Goal: Information Seeking & Learning: Learn about a topic

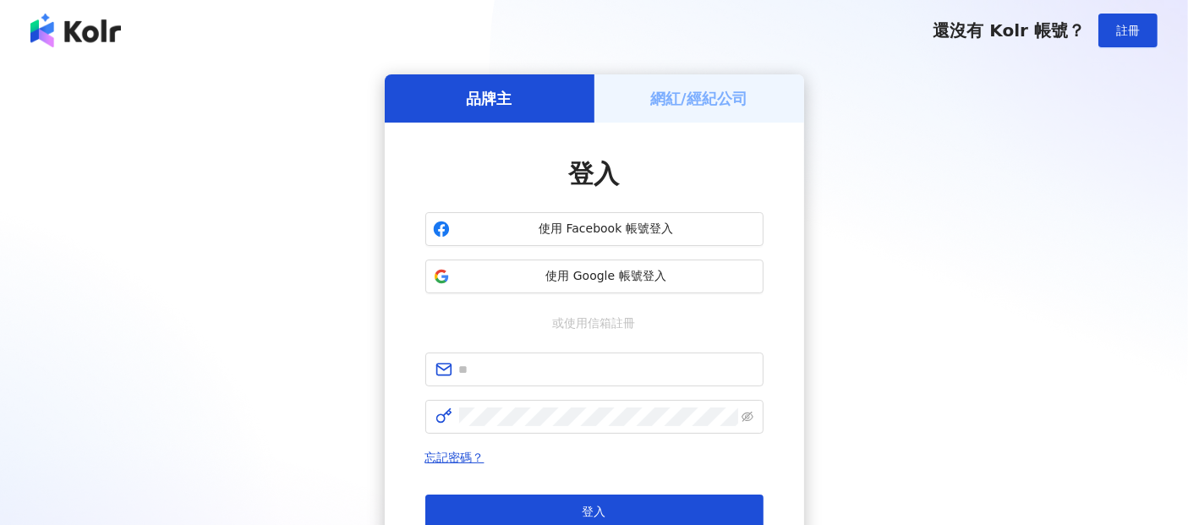
click at [715, 100] on h5 "網紅/經紀公司" at bounding box center [698, 98] width 97 height 21
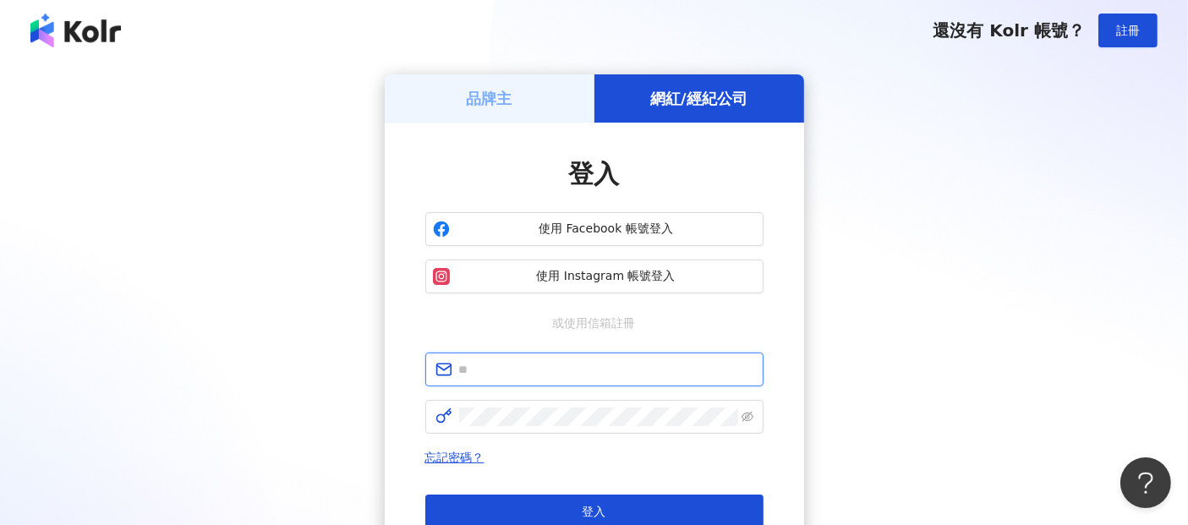
click at [543, 371] on input "text" at bounding box center [606, 369] width 294 height 19
type input "**********"
click button "登入" at bounding box center [594, 512] width 338 height 34
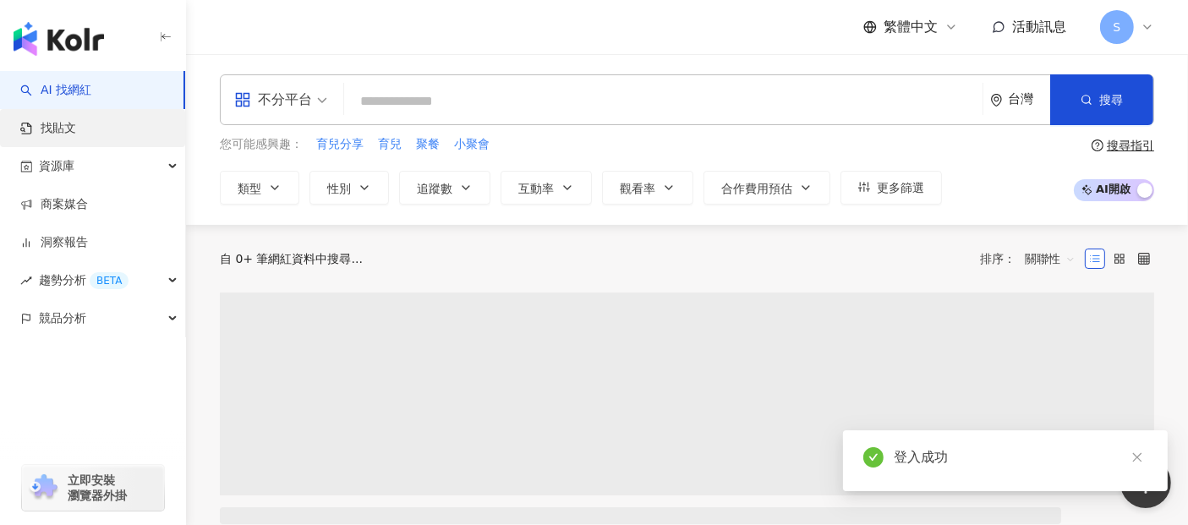
click at [57, 129] on link "找貼文" at bounding box center [48, 128] width 56 height 17
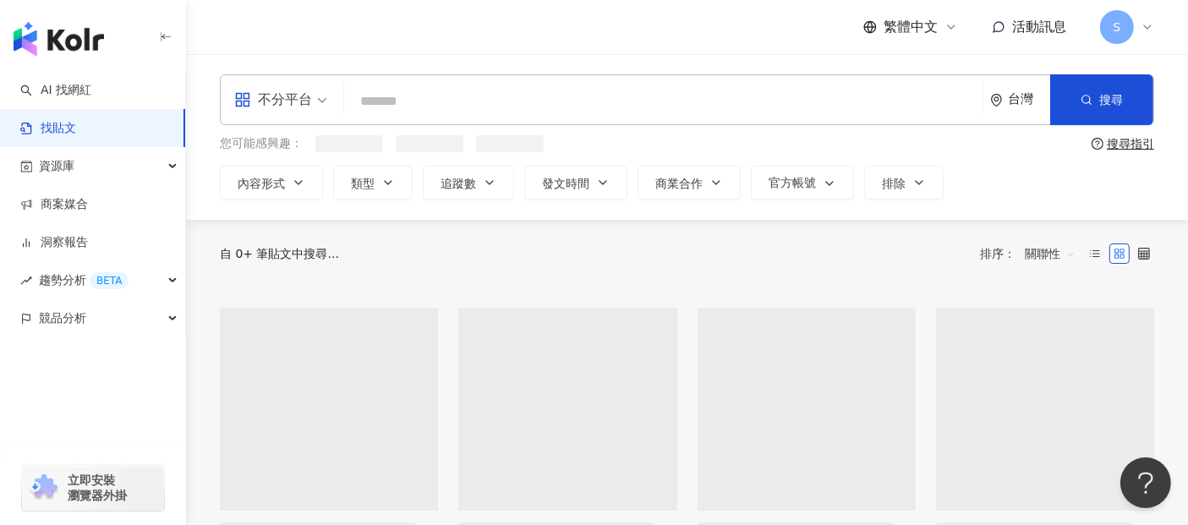
click at [319, 99] on span "不分平台" at bounding box center [280, 99] width 93 height 27
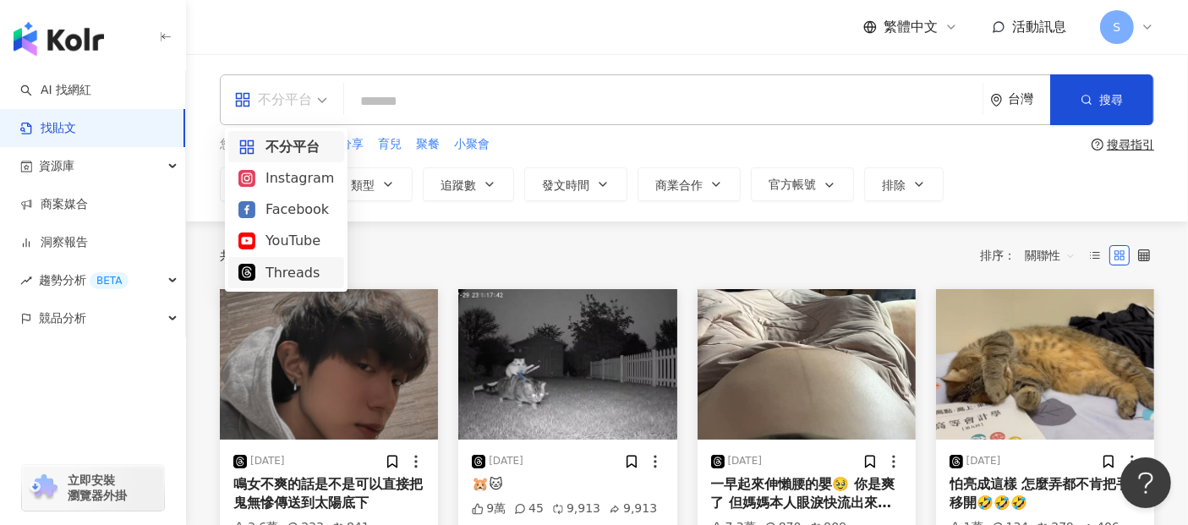
click at [299, 274] on div "Threads" at bounding box center [286, 272] width 96 height 21
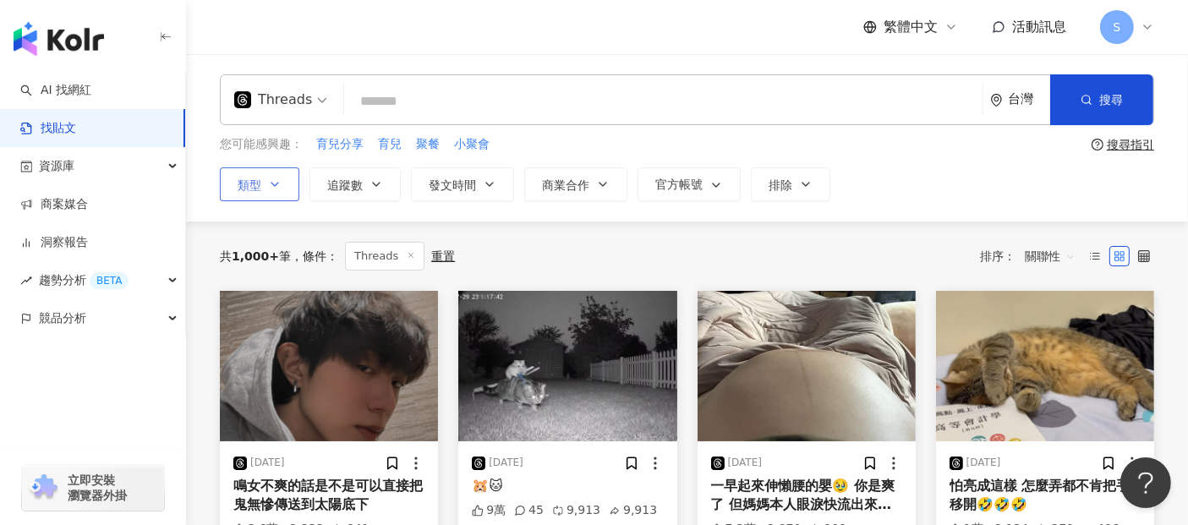
click at [266, 180] on button "類型" at bounding box center [259, 184] width 79 height 34
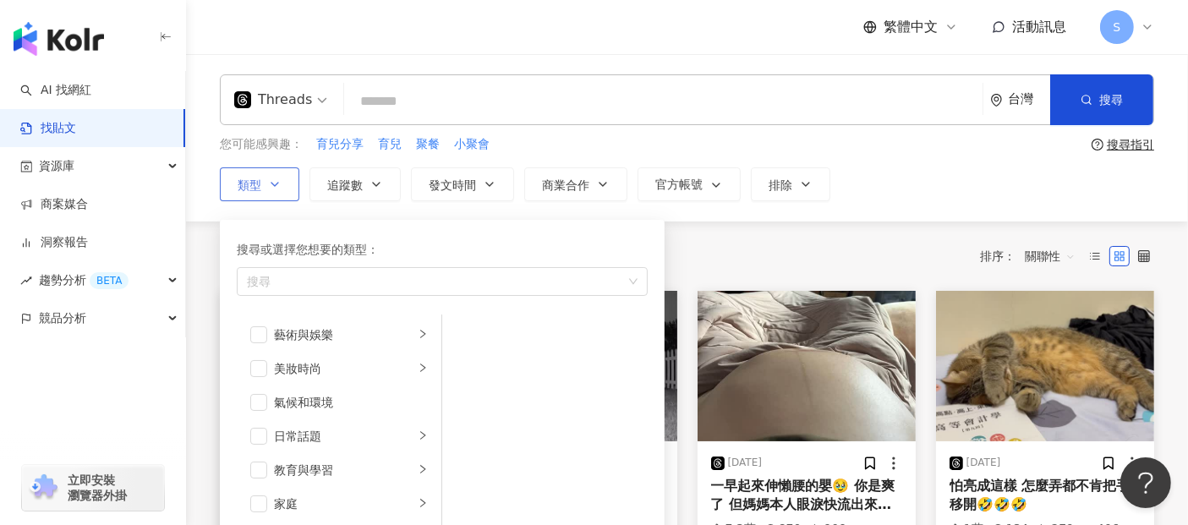
click at [266, 180] on button "類型 搜尋或選擇您想要的類型： 搜尋 藝術與娛樂 美妝時尚 氣候和環境 日常話題 教育與學習 家庭 財經 美食 命理占卜 遊戲 法政社會 生活風格 影視娛樂 …" at bounding box center [259, 184] width 79 height 34
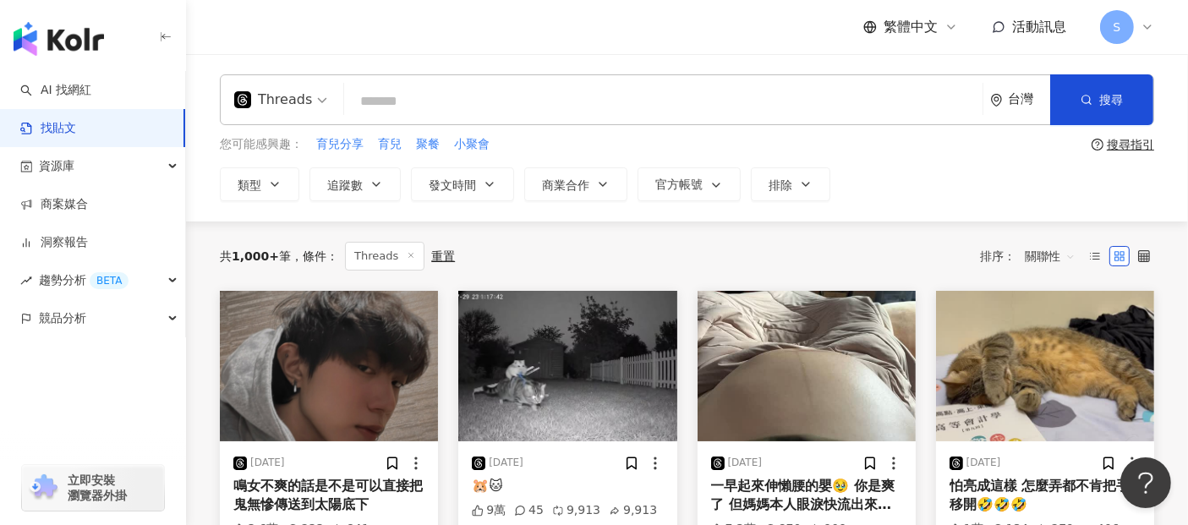
click at [561, 100] on input "search" at bounding box center [663, 101] width 625 height 36
type input "**"
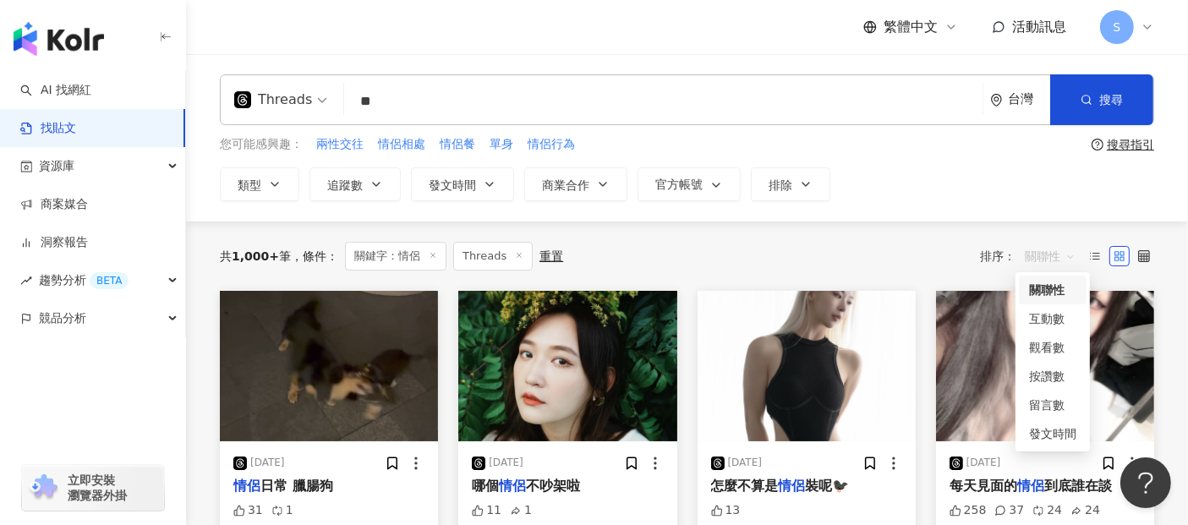
click at [1045, 260] on span "關聯性" at bounding box center [1050, 256] width 51 height 27
click at [1047, 434] on div "發文時間" at bounding box center [1052, 433] width 47 height 19
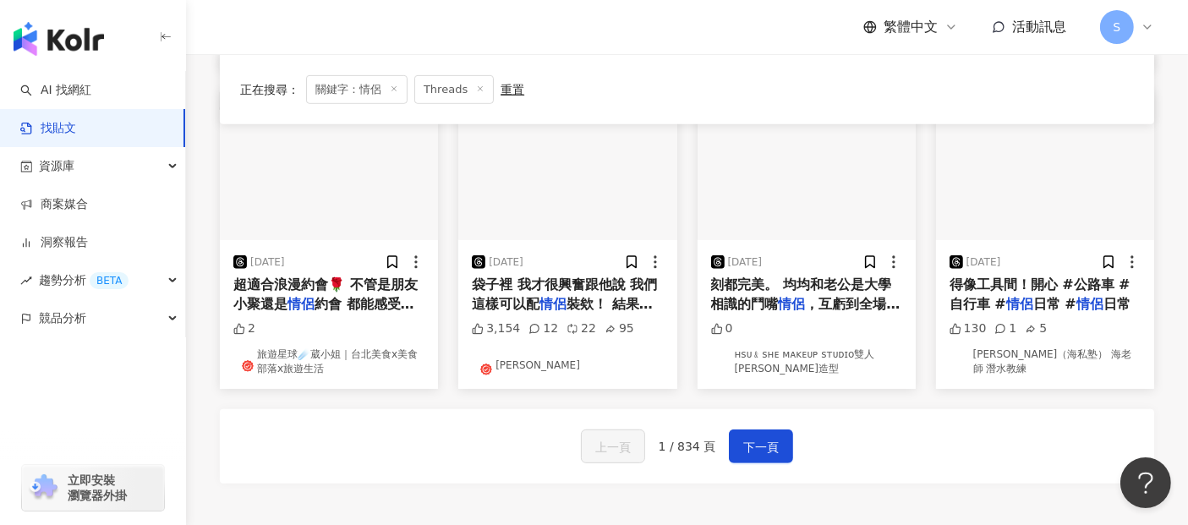
scroll to position [823, 0]
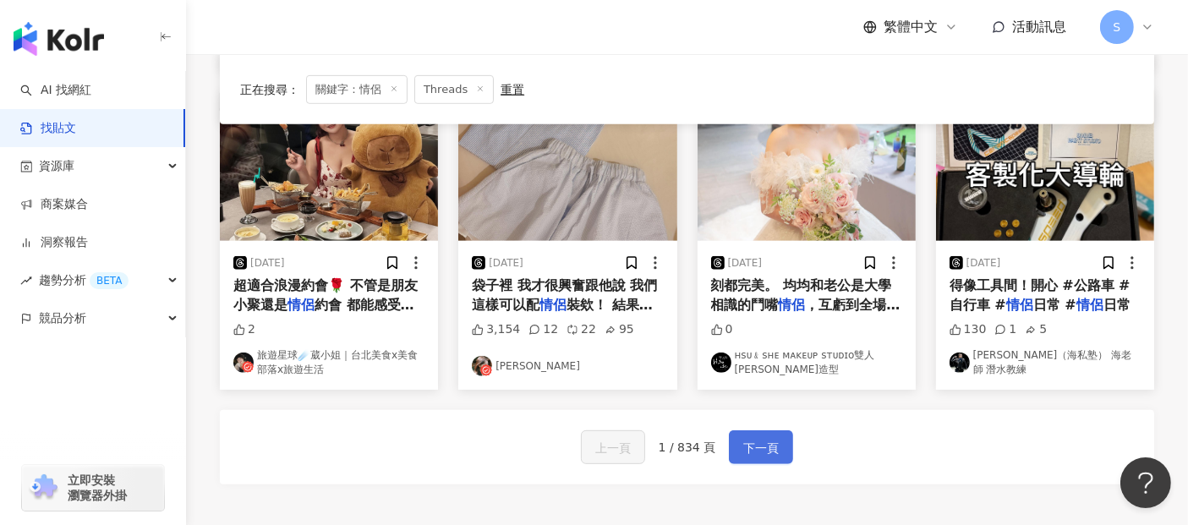
click at [766, 453] on span "下一頁" at bounding box center [761, 448] width 36 height 20
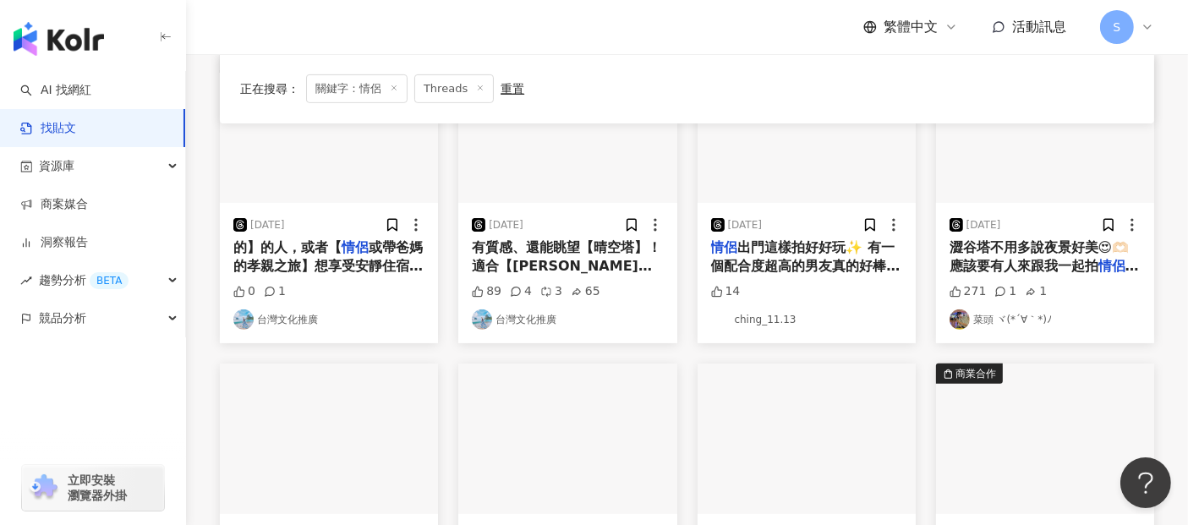
scroll to position [643, 0]
